Goal: Information Seeking & Learning: Learn about a topic

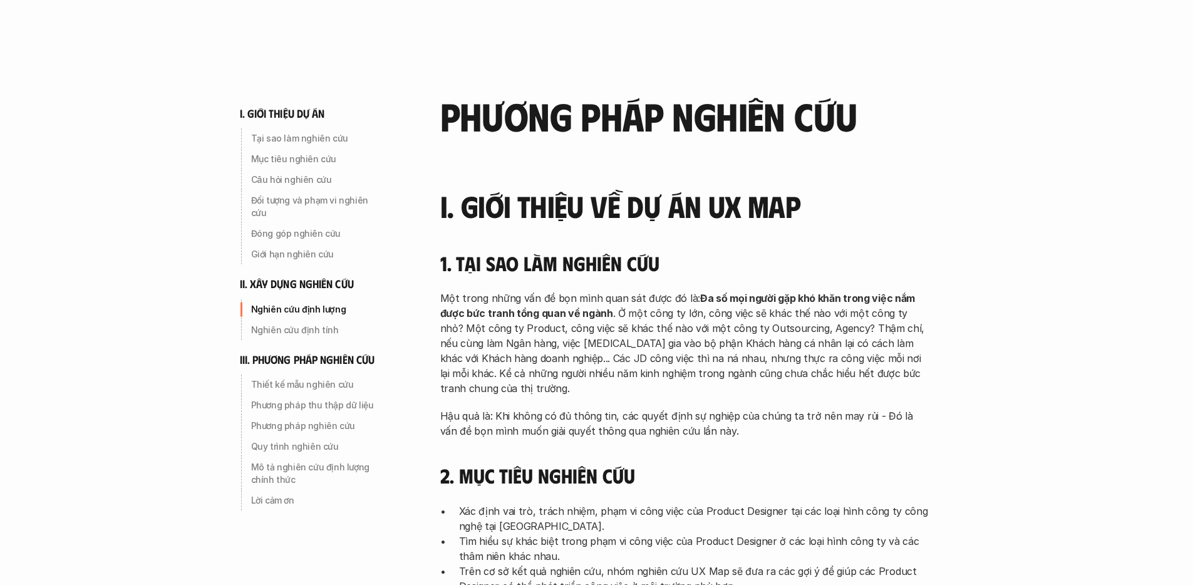
scroll to position [1473, 0]
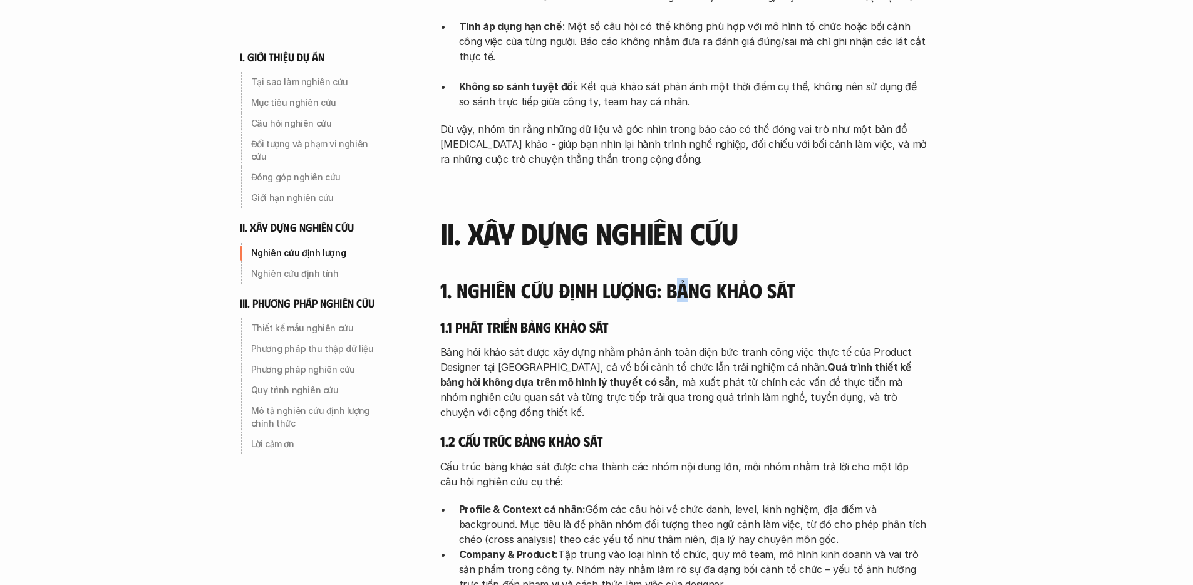
drag, startPoint x: 706, startPoint y: 266, endPoint x: 771, endPoint y: 272, distance: 66.1
click at [750, 278] on h4 "1. Nghiên cứu định lượng: Bảng khảo sát" at bounding box center [684, 290] width 488 height 24
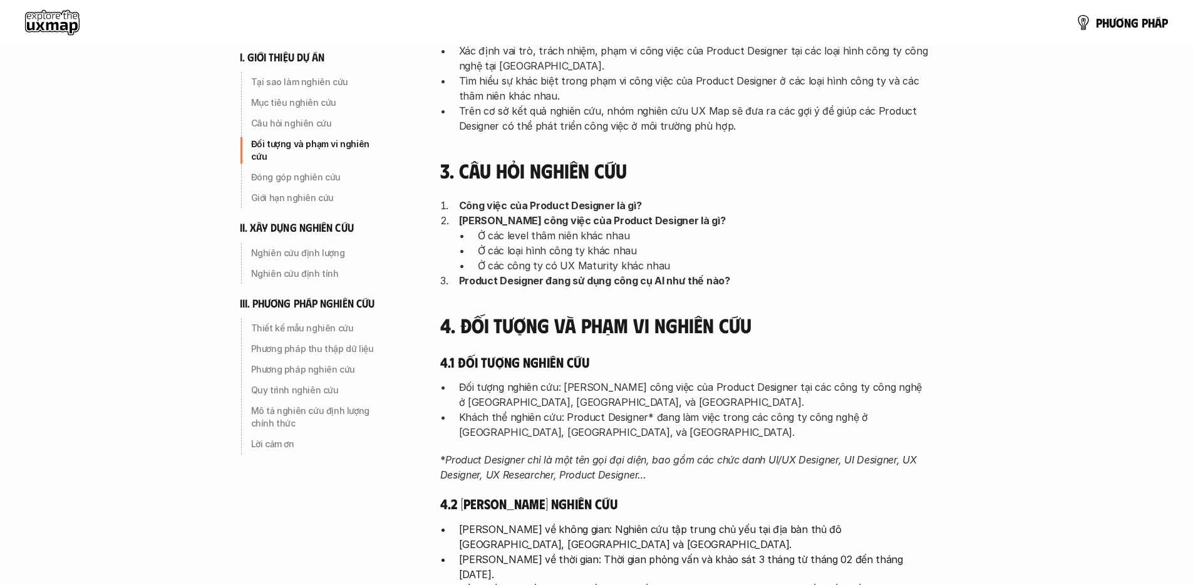
scroll to position [455, 0]
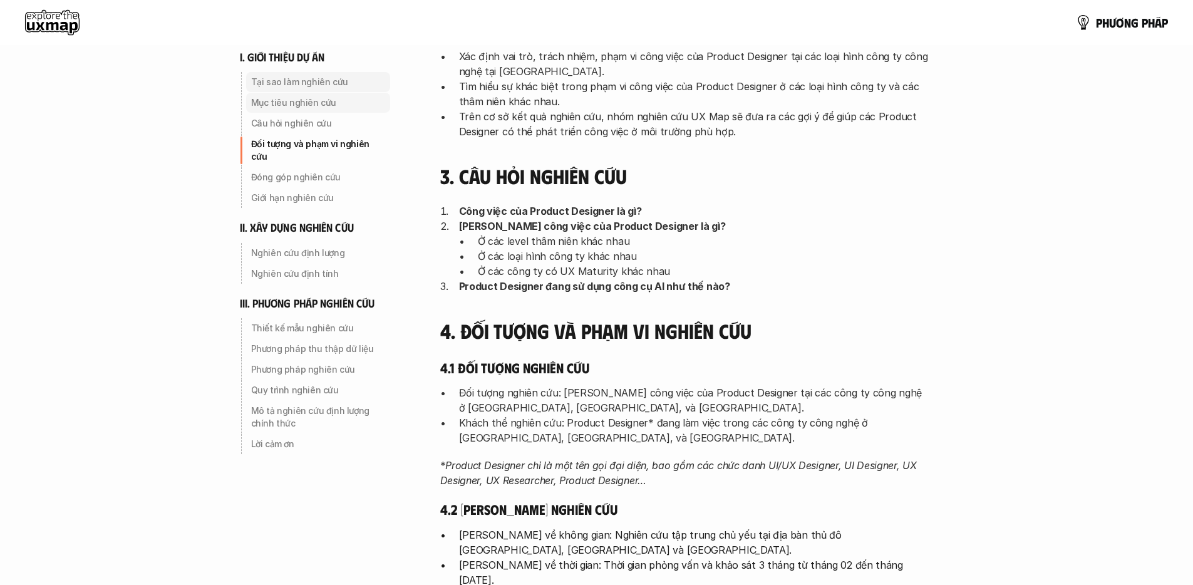
click at [312, 81] on p "Tại sao làm nghiên cứu" at bounding box center [318, 82] width 134 height 13
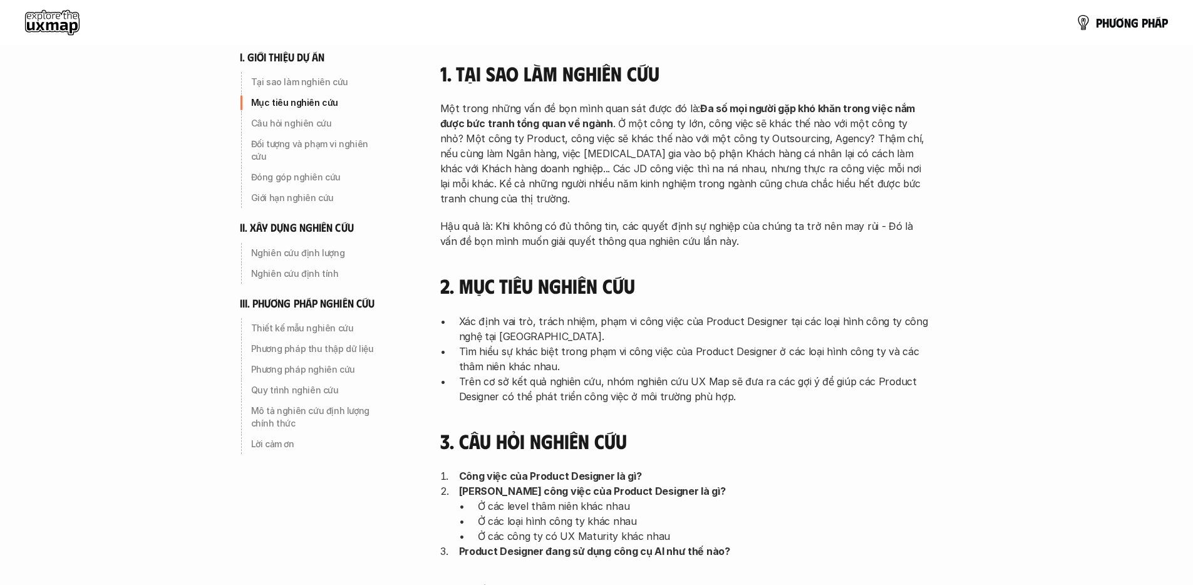
click at [355, 103] on p "Mục tiêu nghiên cứu" at bounding box center [318, 102] width 134 height 13
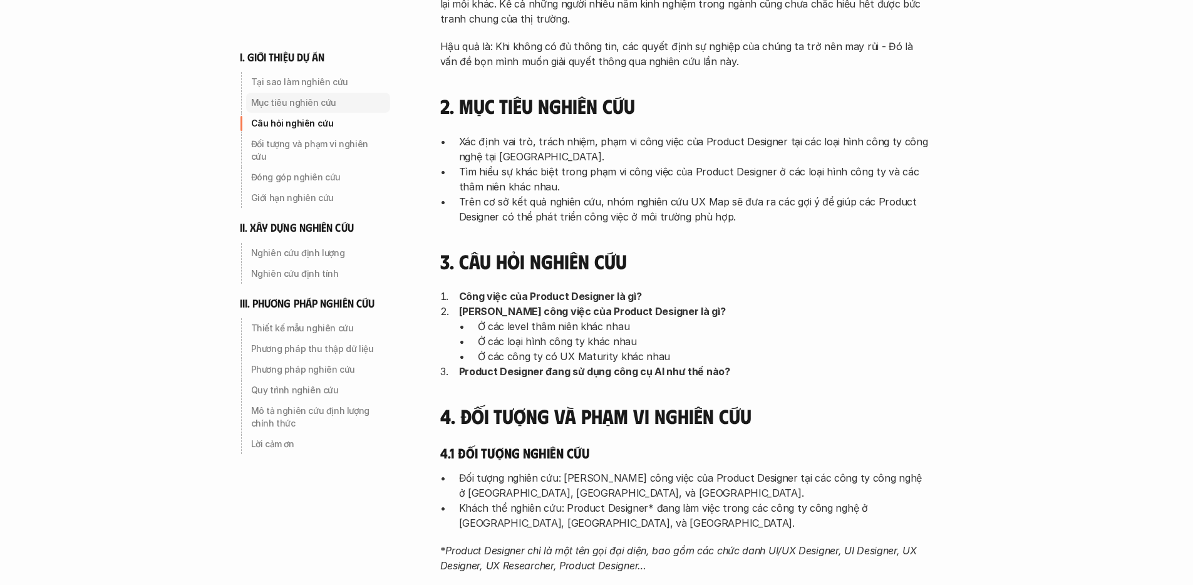
click at [315, 122] on p "Câu hỏi nghiên cứu" at bounding box center [318, 123] width 134 height 13
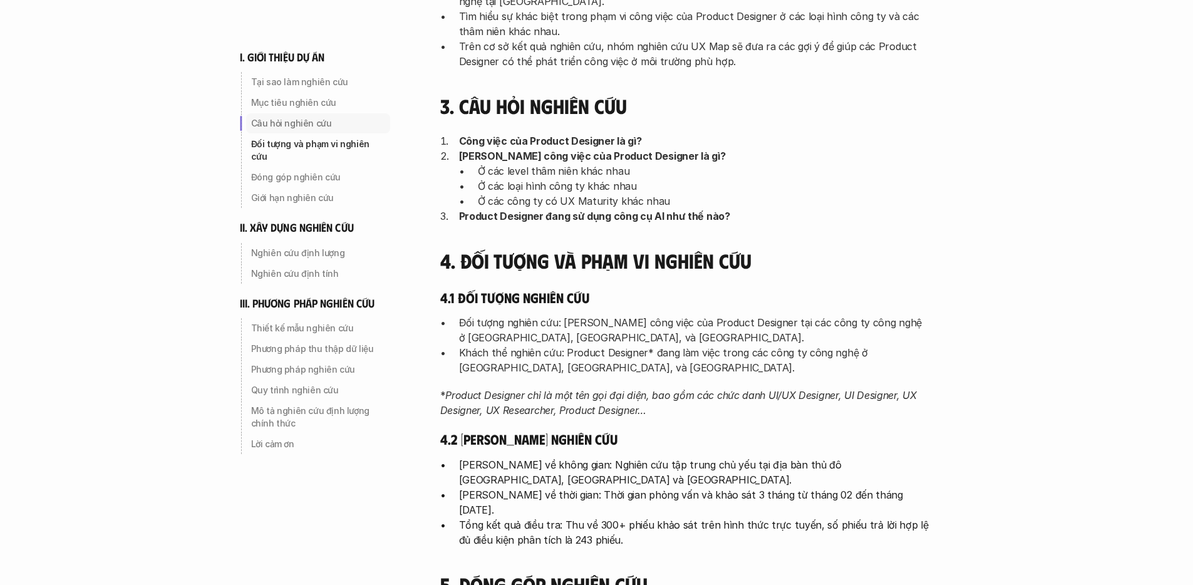
click at [309, 151] on div "Đối tượng và phạm vi nghiên cứu" at bounding box center [318, 150] width 144 height 33
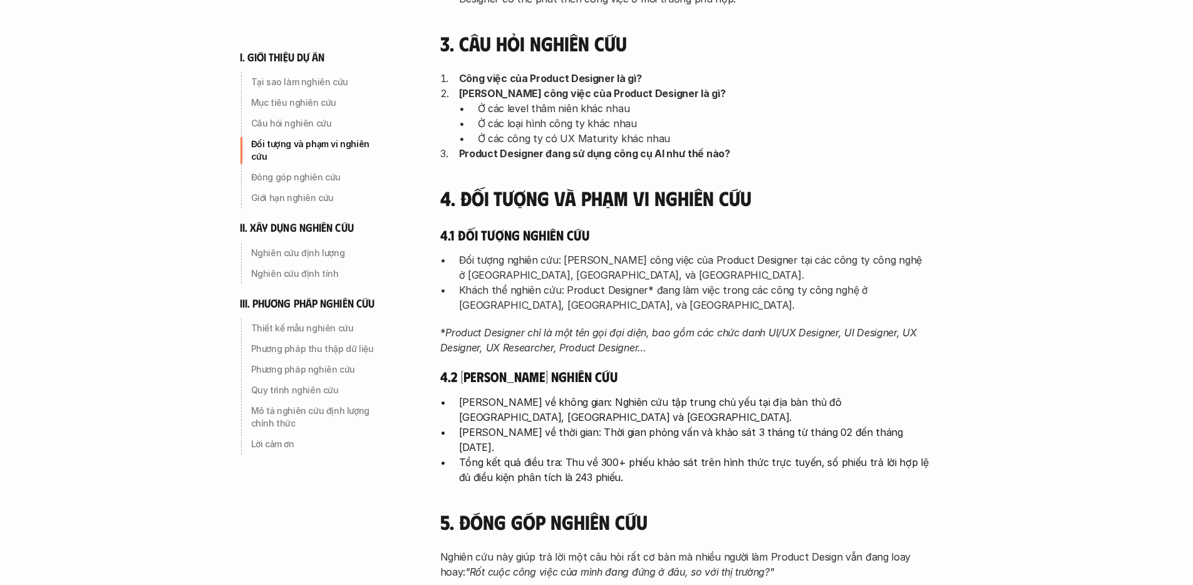
click at [309, 151] on div "Đối tượng và phạm vi nghiên cứu" at bounding box center [318, 150] width 144 height 33
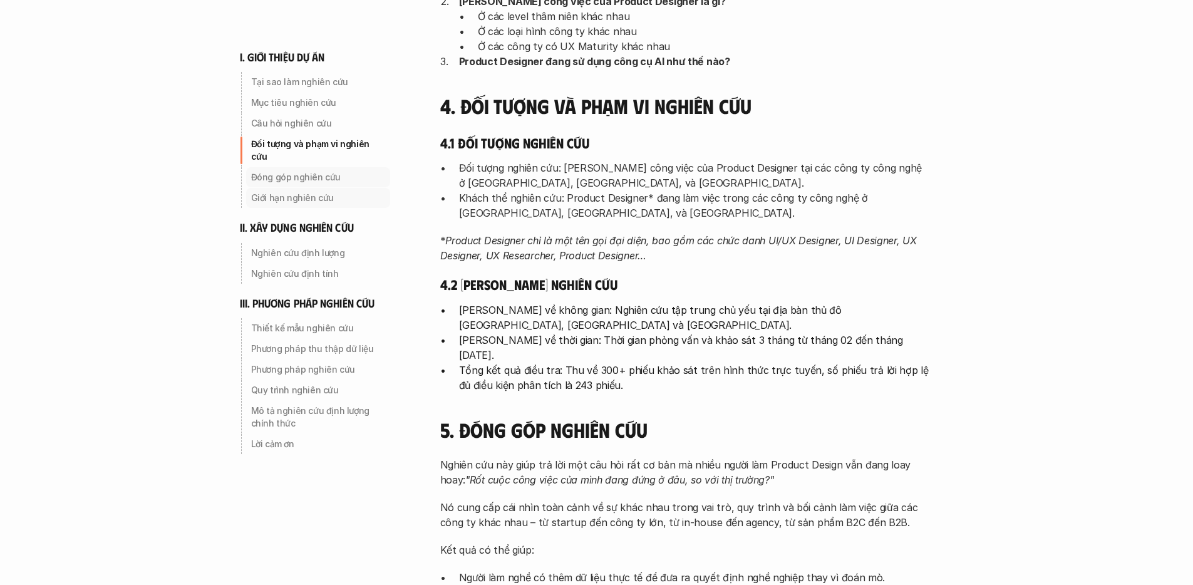
click at [307, 188] on div "Giới hạn nghiên cứu" at bounding box center [318, 198] width 144 height 20
click at [307, 192] on p "Giới hạn nghiên cứu" at bounding box center [318, 198] width 134 height 13
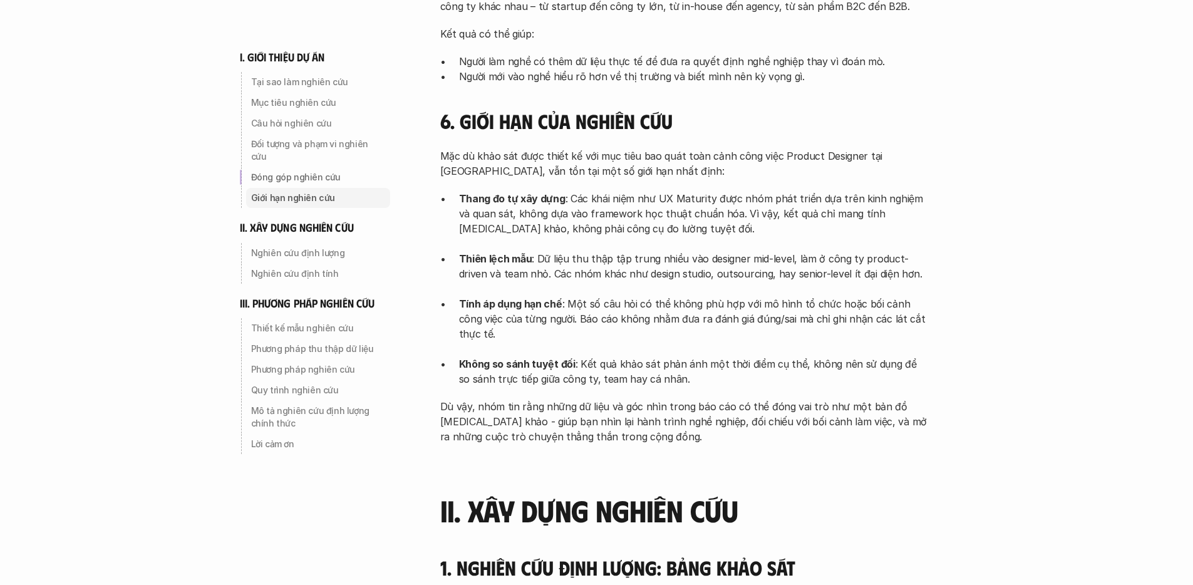
click at [322, 167] on div "Đóng góp nghiên cứu" at bounding box center [318, 177] width 144 height 20
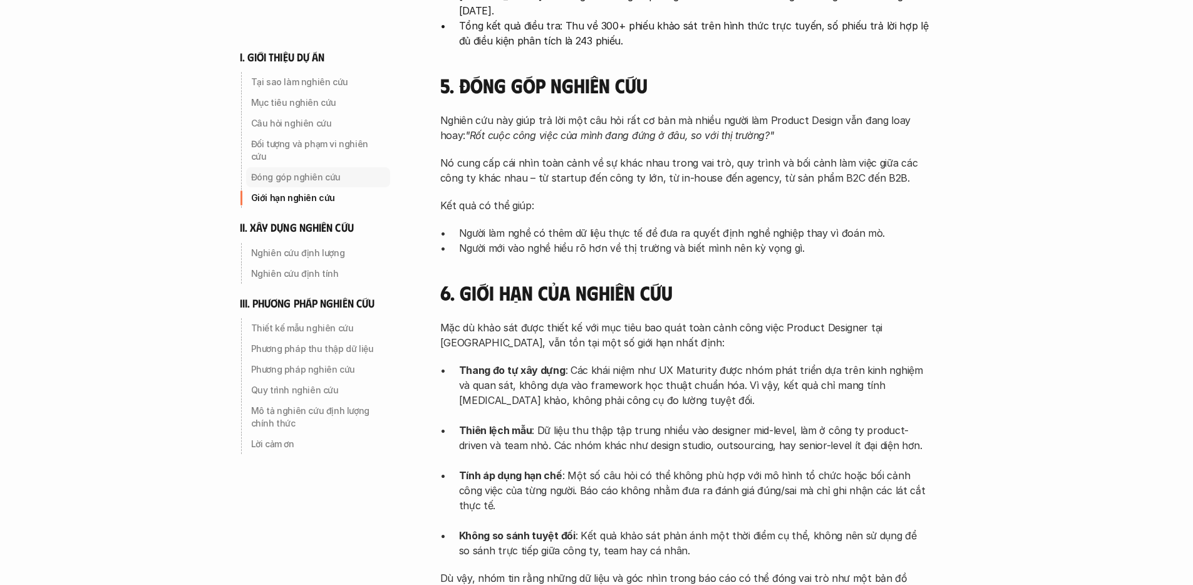
click at [325, 224] on div "ii. xây dựng nghiên cứu Nghiên cứu định lượng Nghiên cứu định tính" at bounding box center [327, 251] width 175 height 63
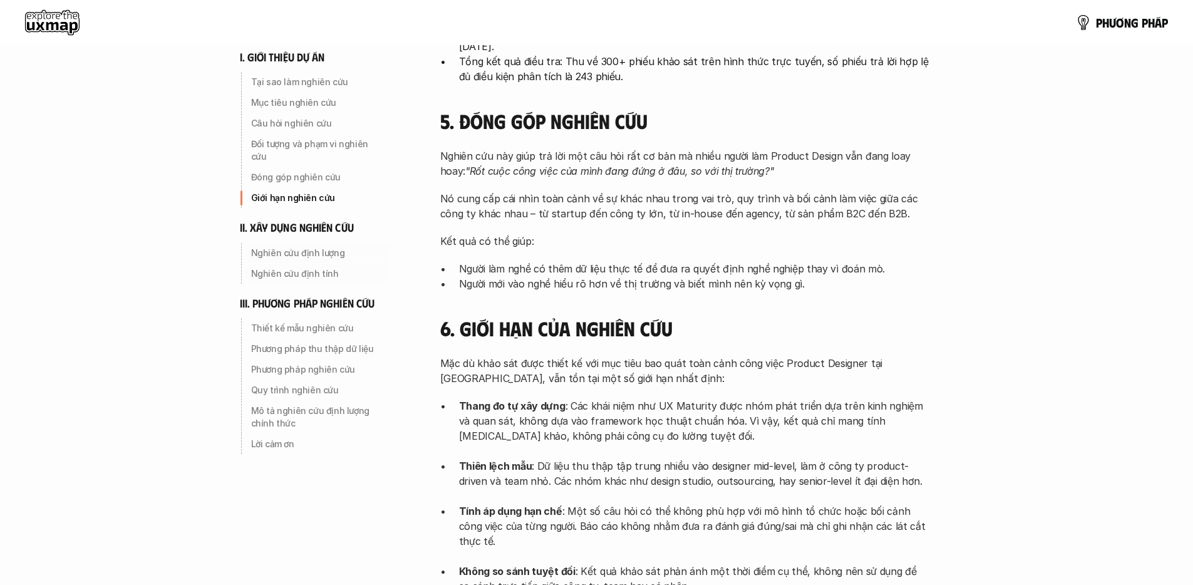
click at [327, 276] on div "i. giới thiệu dự án Tại sao làm nghiên cứu Mục tiêu nghiên cứu Câu hỏi nghiên c…" at bounding box center [327, 227] width 175 height 454
click at [331, 264] on div "Nghiên cứu định tính" at bounding box center [318, 274] width 144 height 20
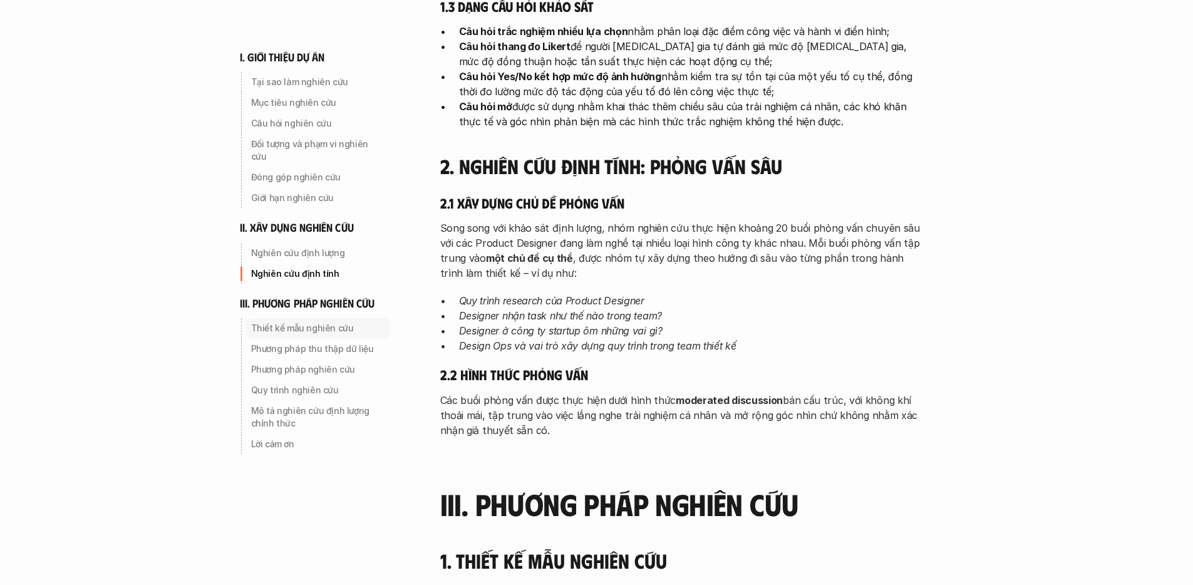
click at [329, 322] on p "Thiết kế mẫu nghiên cứu" at bounding box center [318, 328] width 134 height 13
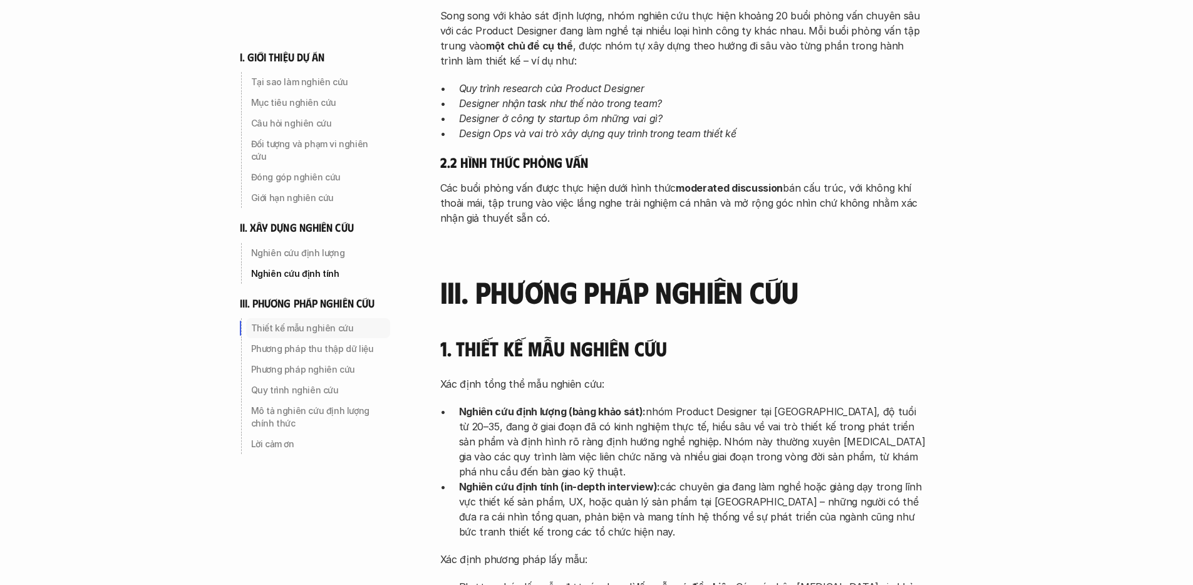
click at [322, 343] on p "Phương pháp thu thập dữ liệu" at bounding box center [318, 349] width 134 height 13
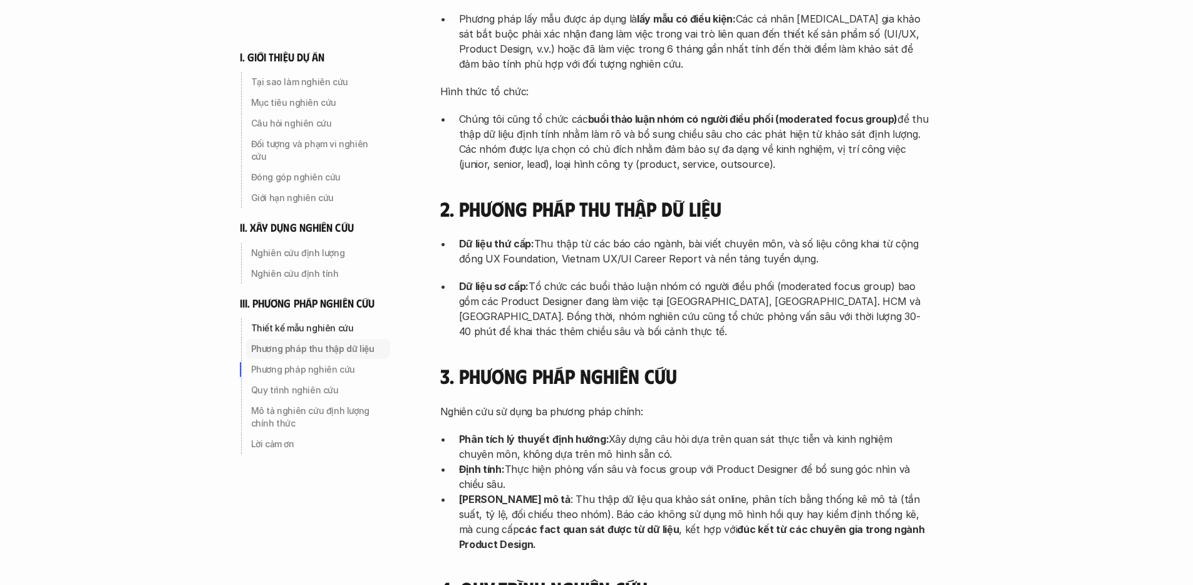
scroll to position [3185, 0]
